Goal: Task Accomplishment & Management: Manage account settings

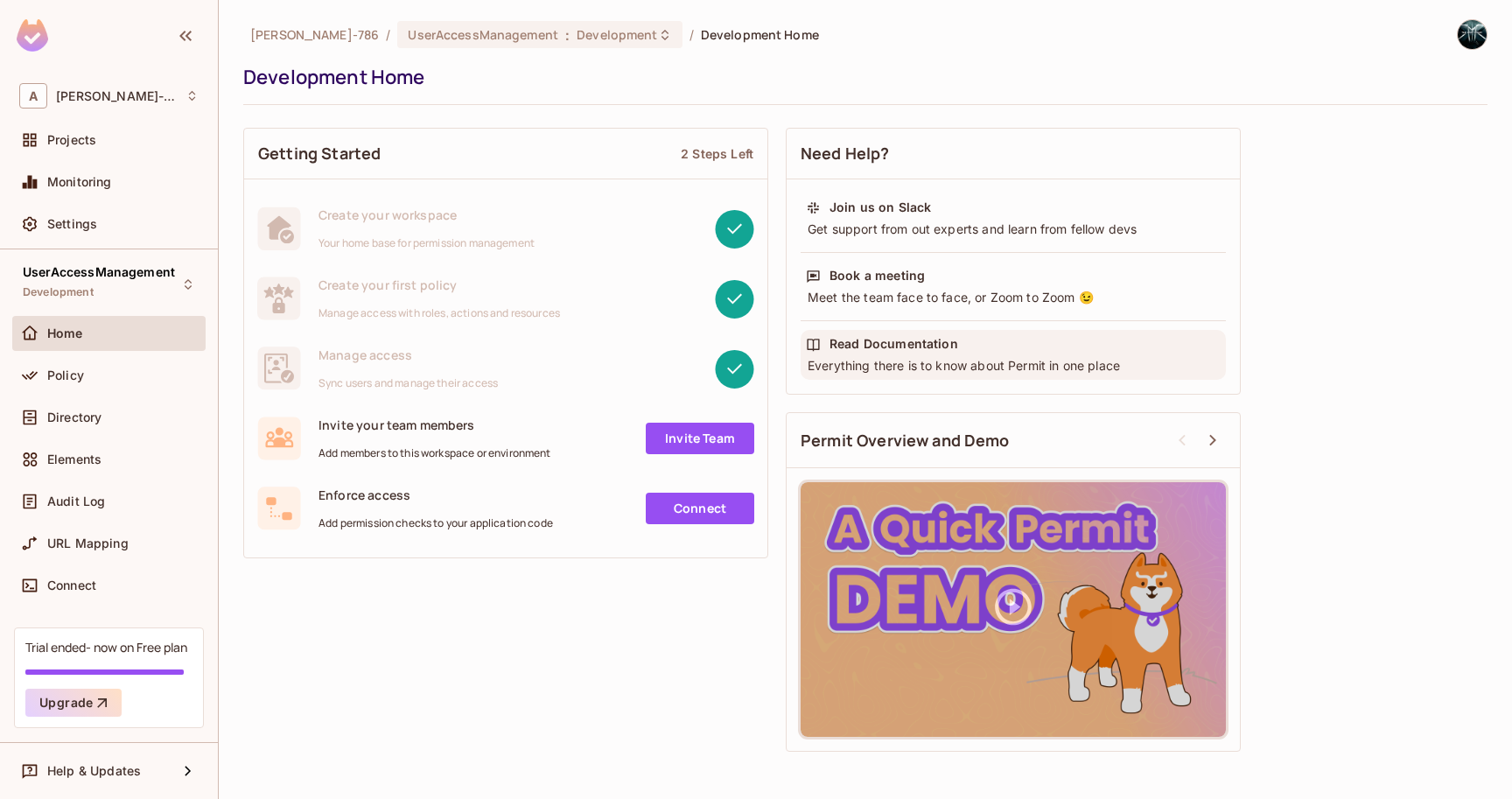
click at [884, 357] on div "Everything there is to know about Permit in one place" at bounding box center [1013, 365] width 415 height 17
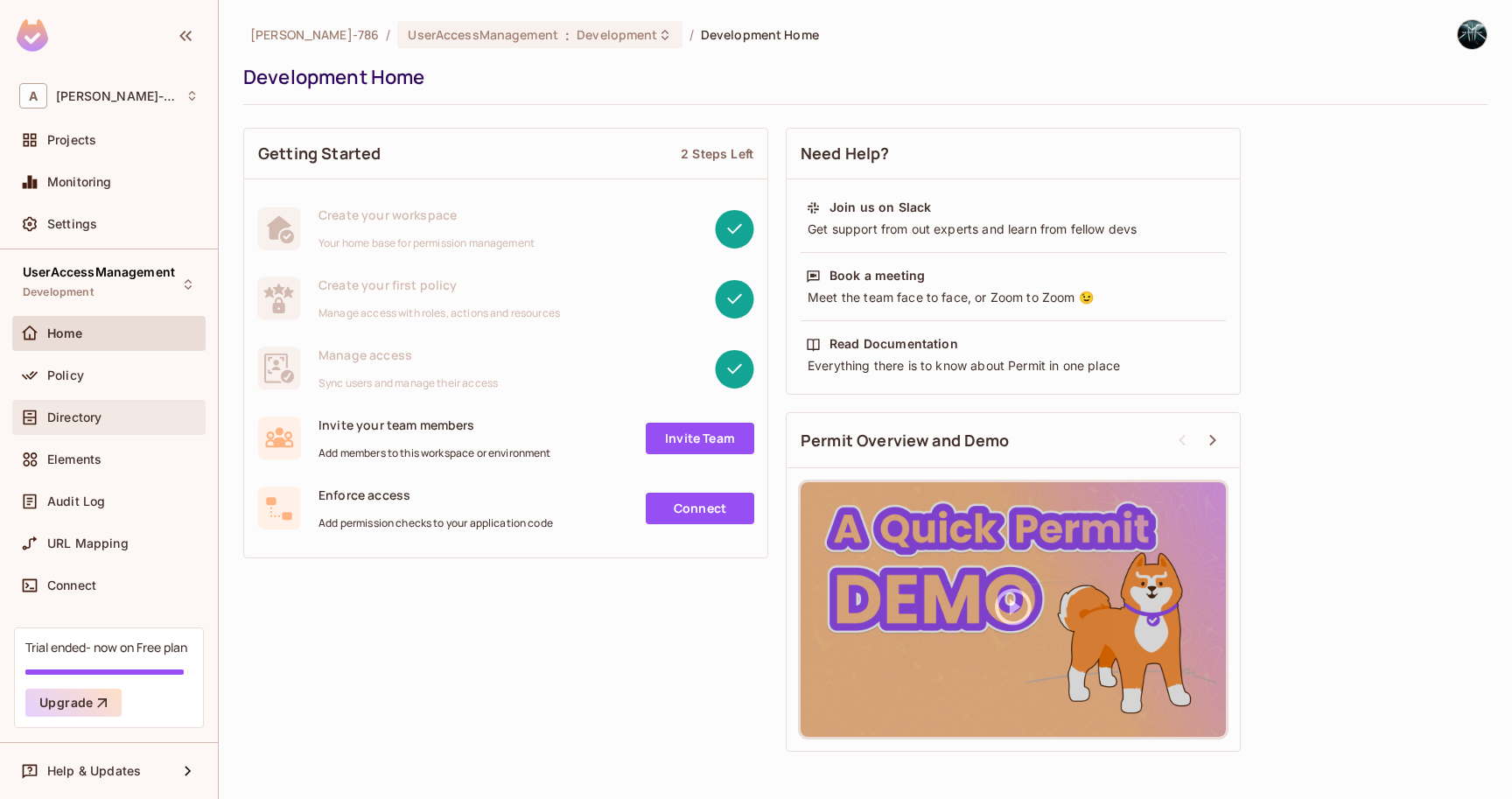
click at [49, 427] on div "Directory" at bounding box center [109, 417] width 179 height 21
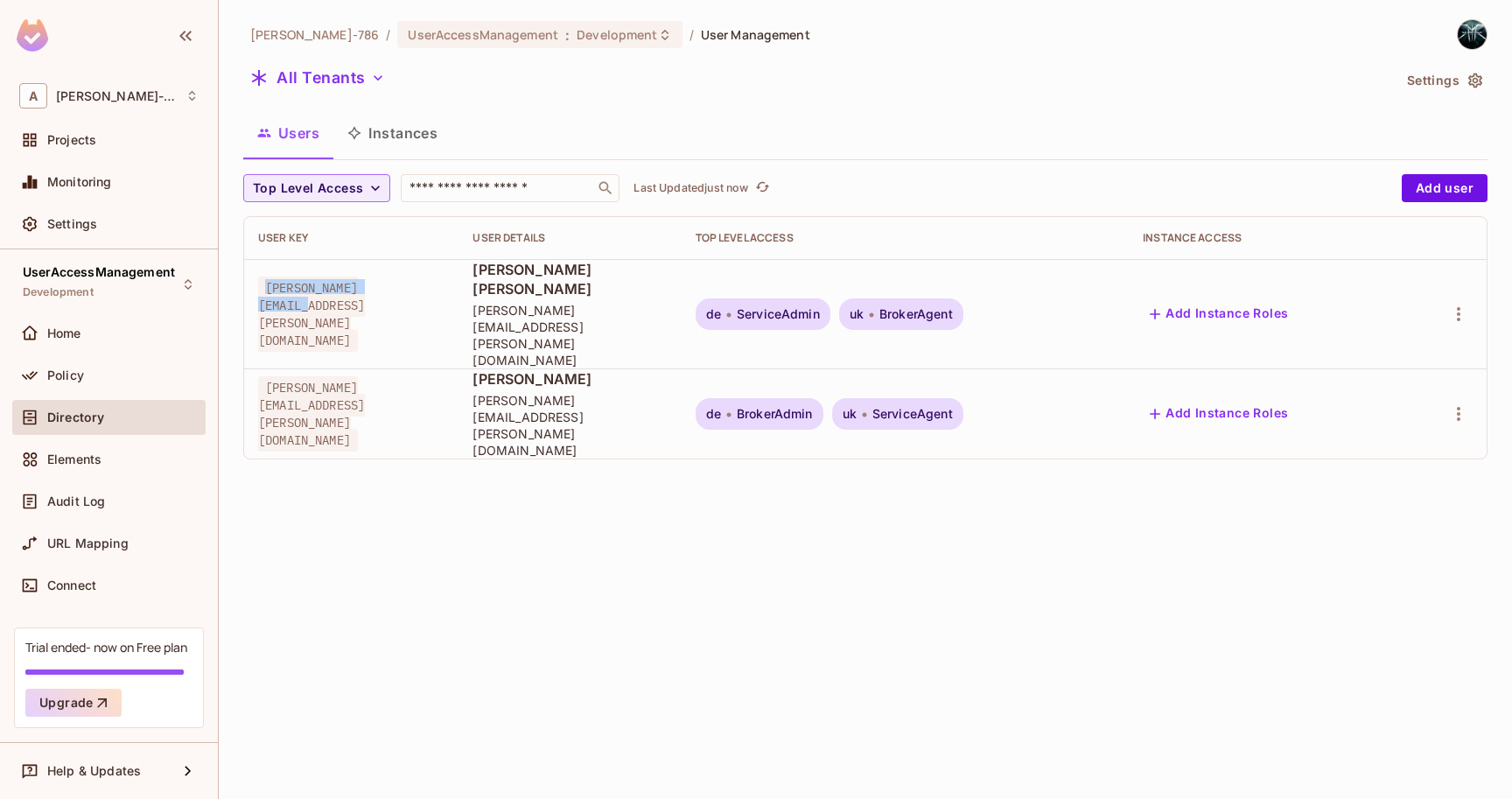
drag, startPoint x: 415, startPoint y: 290, endPoint x: 259, endPoint y: 295, distance: 156.1
click at [259, 295] on span "[PERSON_NAME][EMAIL_ADDRESS][PERSON_NAME][DOMAIN_NAME]" at bounding box center [312, 314] width 107 height 75
click at [81, 380] on span "Policy" at bounding box center [65, 375] width 37 height 14
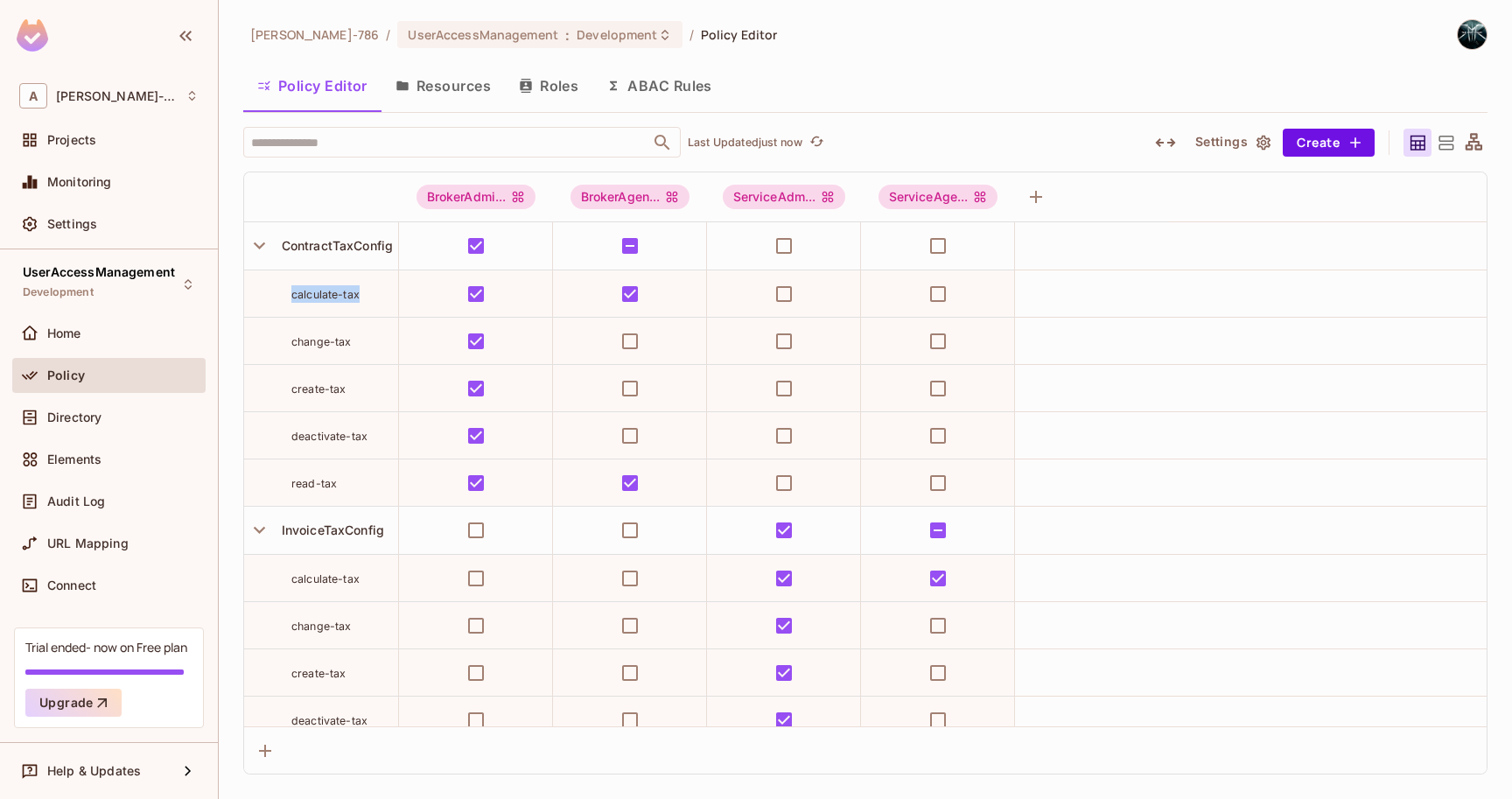
drag, startPoint x: 290, startPoint y: 290, endPoint x: 369, endPoint y: 288, distance: 79.0
click at [369, 288] on div "calculate-tax" at bounding box center [321, 294] width 154 height 17
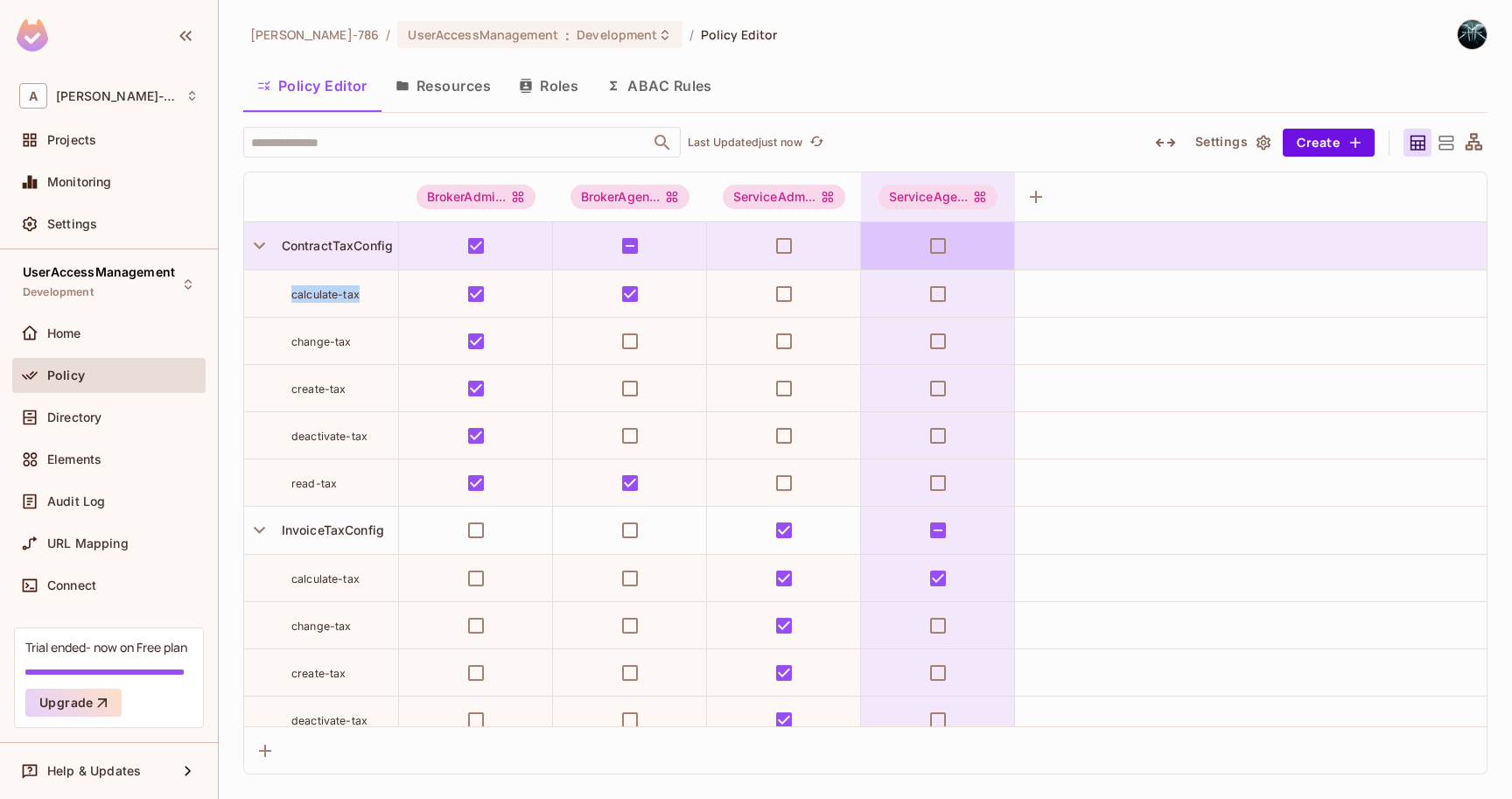
copy span "calculate-tax"
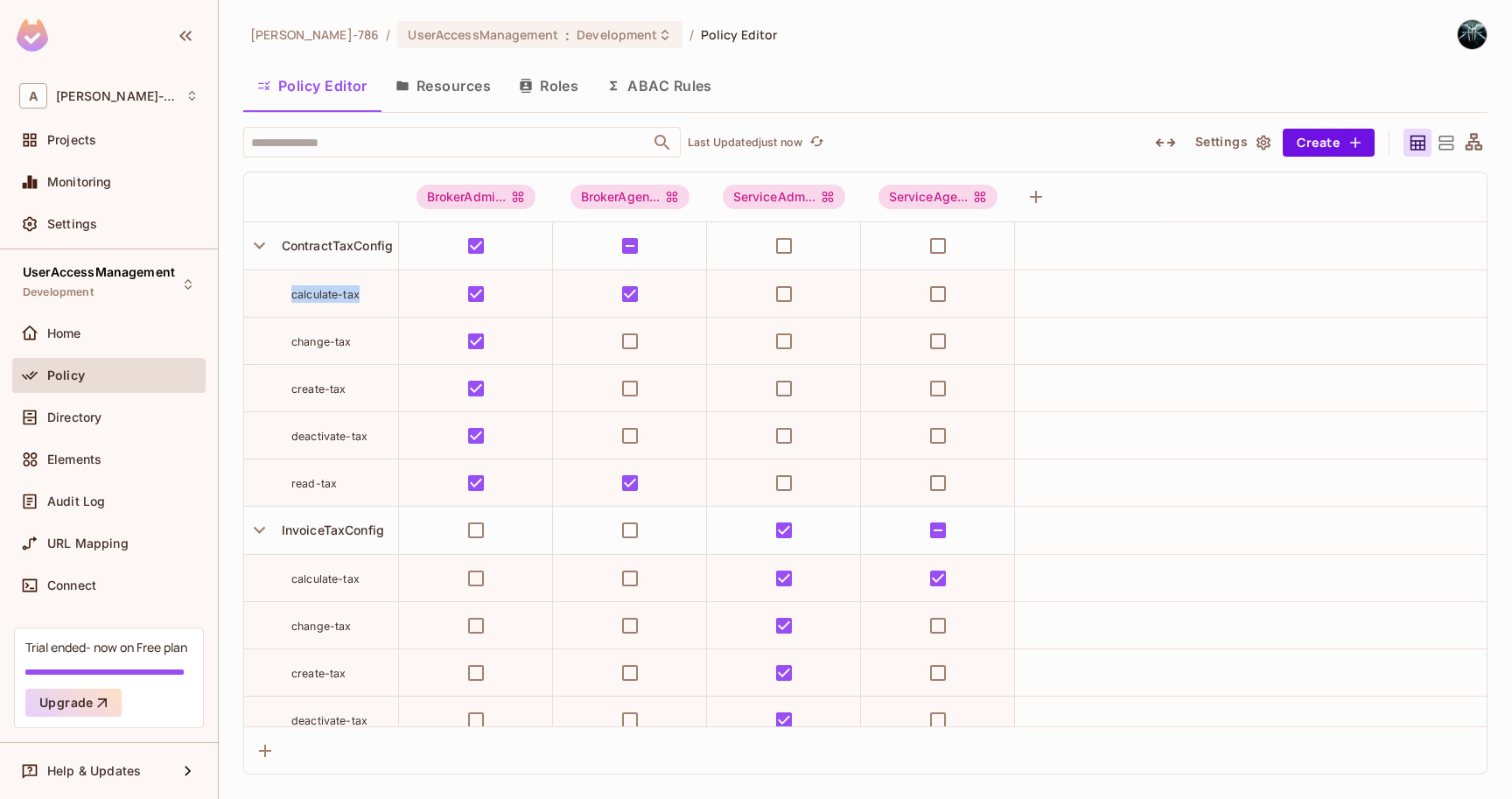
click at [426, 92] on button "Resources" at bounding box center [443, 85] width 123 height 44
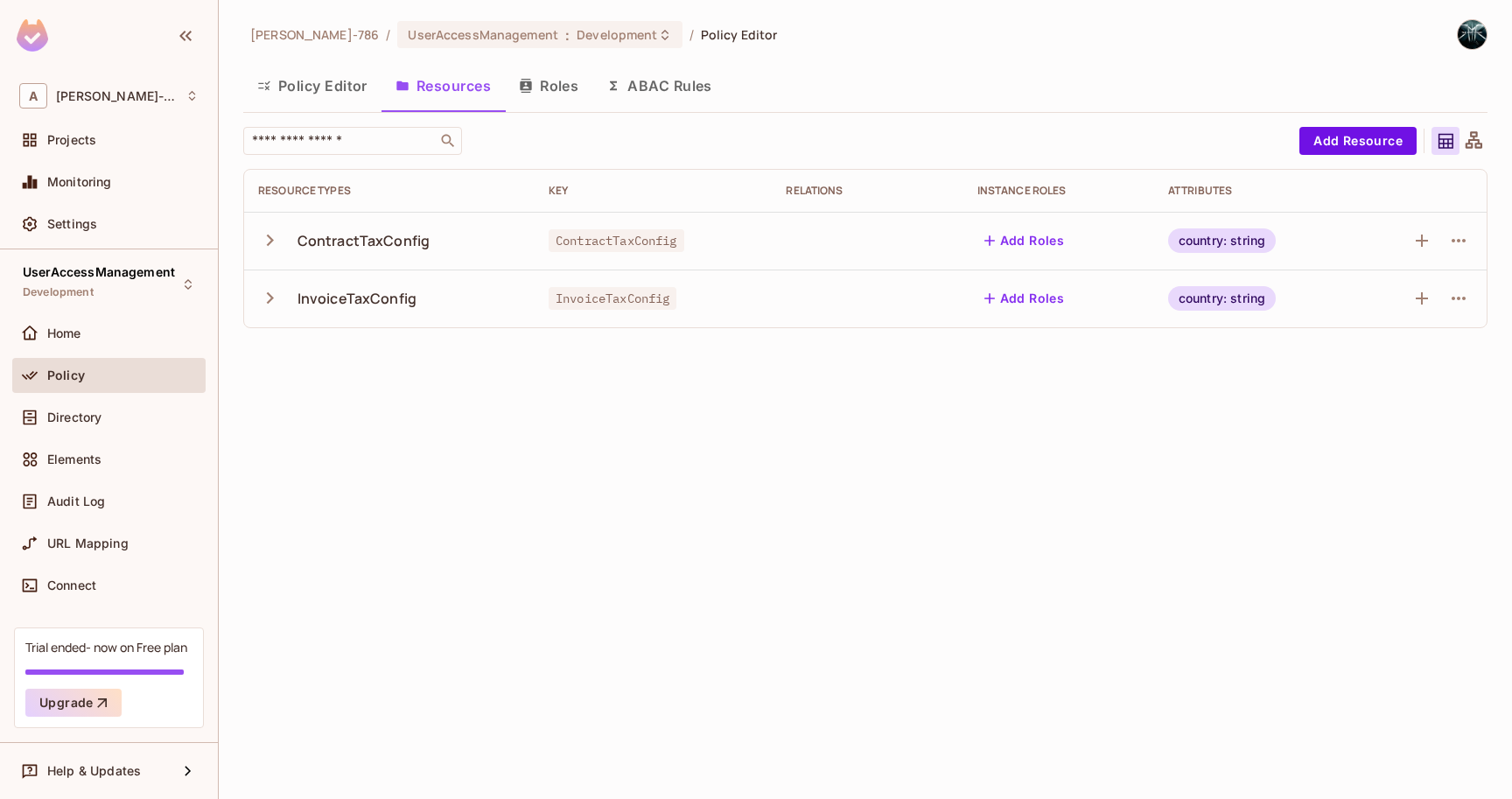
click at [570, 241] on span "ContractTaxConfig" at bounding box center [616, 240] width 136 height 23
copy span "ContractTaxConfig"
click at [96, 415] on span "Directory" at bounding box center [74, 417] width 54 height 14
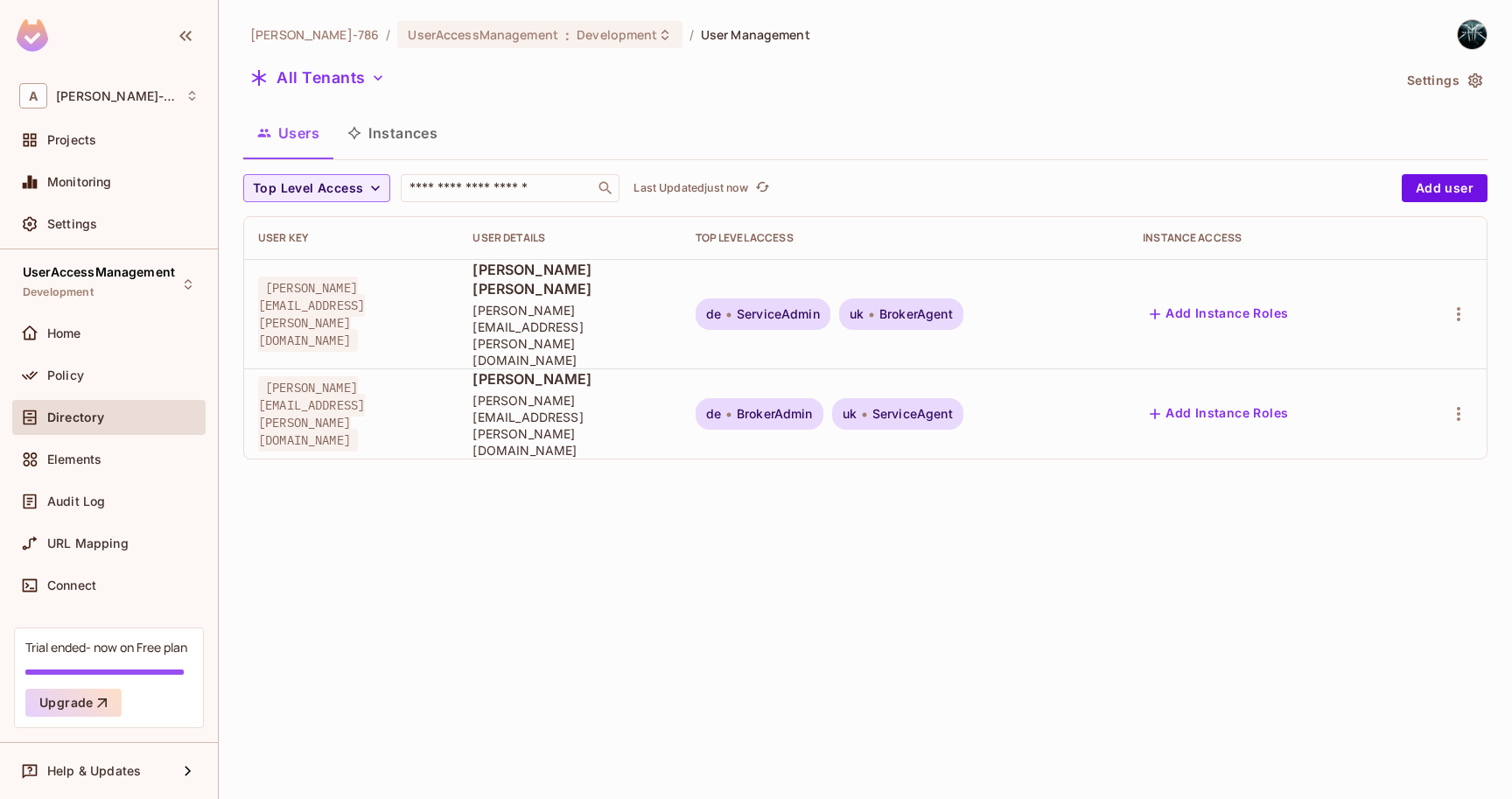
click at [365, 288] on span "[PERSON_NAME][EMAIL_ADDRESS][PERSON_NAME][DOMAIN_NAME]" at bounding box center [312, 314] width 107 height 75
click at [340, 290] on span "[PERSON_NAME][EMAIL_ADDRESS][PERSON_NAME][DOMAIN_NAME]" at bounding box center [312, 314] width 107 height 75
click at [315, 292] on span "[PERSON_NAME][EMAIL_ADDRESS][PERSON_NAME][DOMAIN_NAME]" at bounding box center [312, 314] width 107 height 75
drag, startPoint x: 265, startPoint y: 290, endPoint x: 419, endPoint y: 290, distance: 154.0
click at [365, 290] on span "[PERSON_NAME][EMAIL_ADDRESS][PERSON_NAME][DOMAIN_NAME]" at bounding box center [312, 314] width 107 height 75
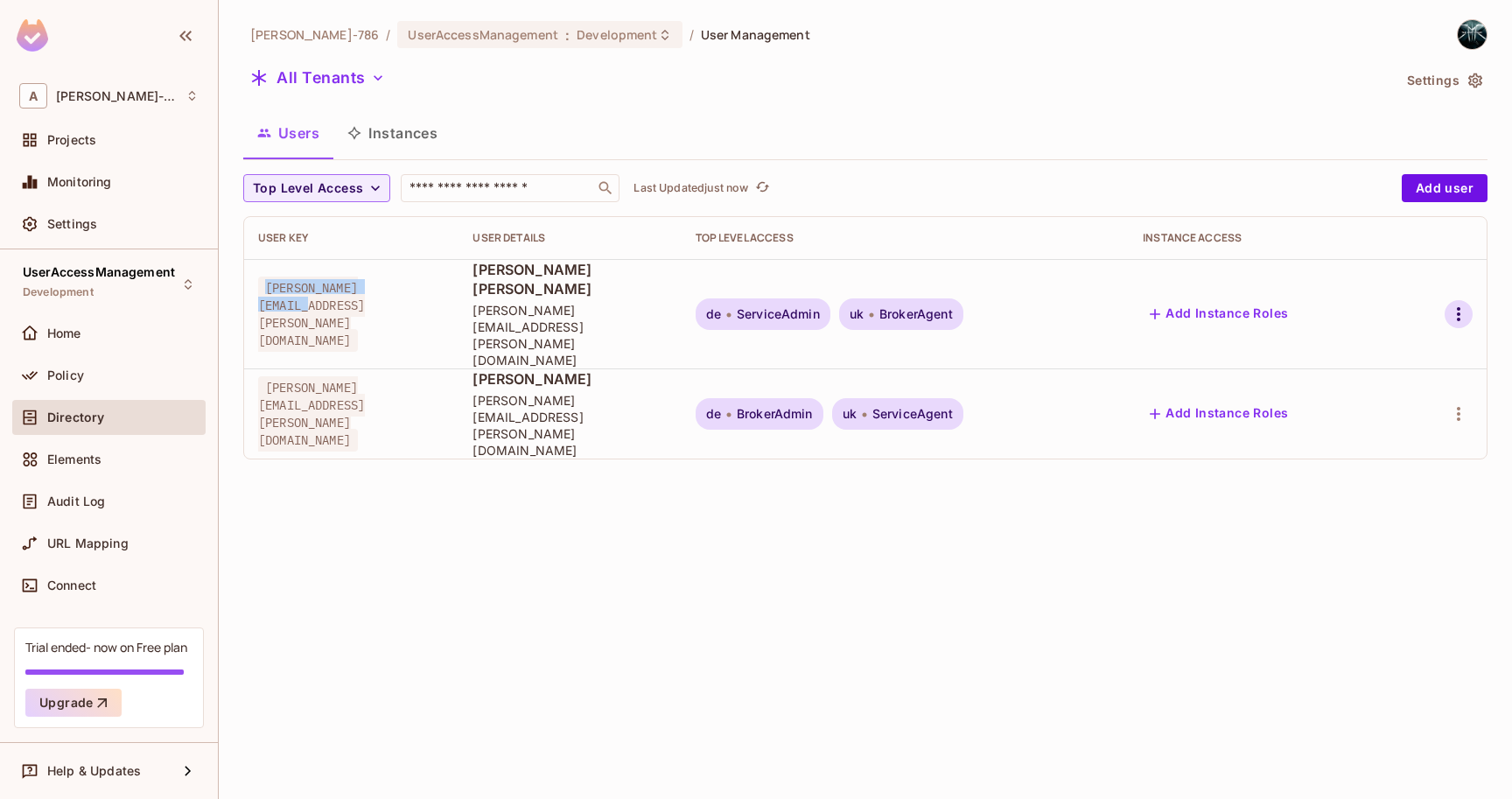
click at [1455, 304] on icon "button" at bounding box center [1459, 314] width 21 height 21
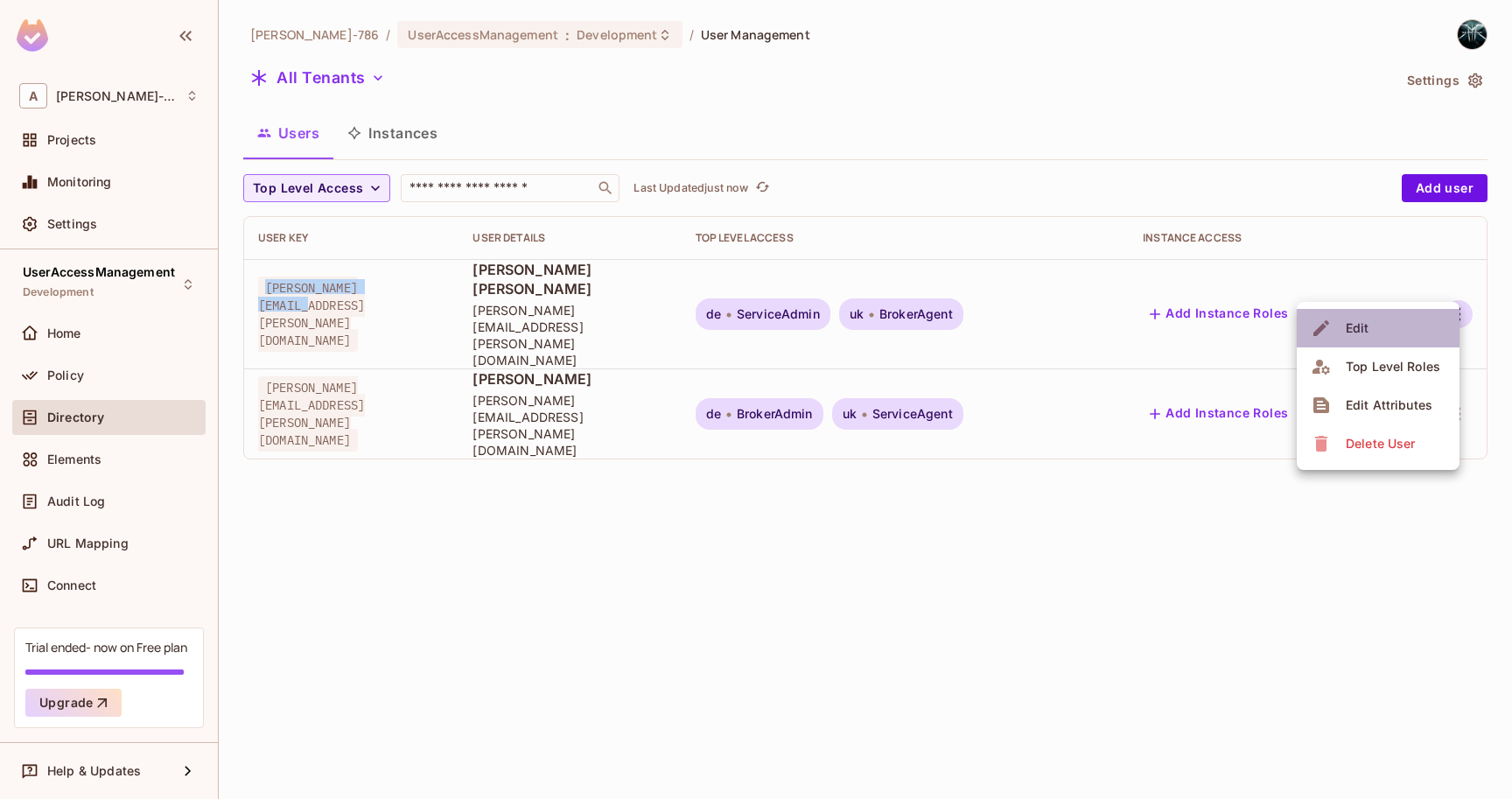
click at [1395, 325] on li "Edit" at bounding box center [1379, 328] width 163 height 38
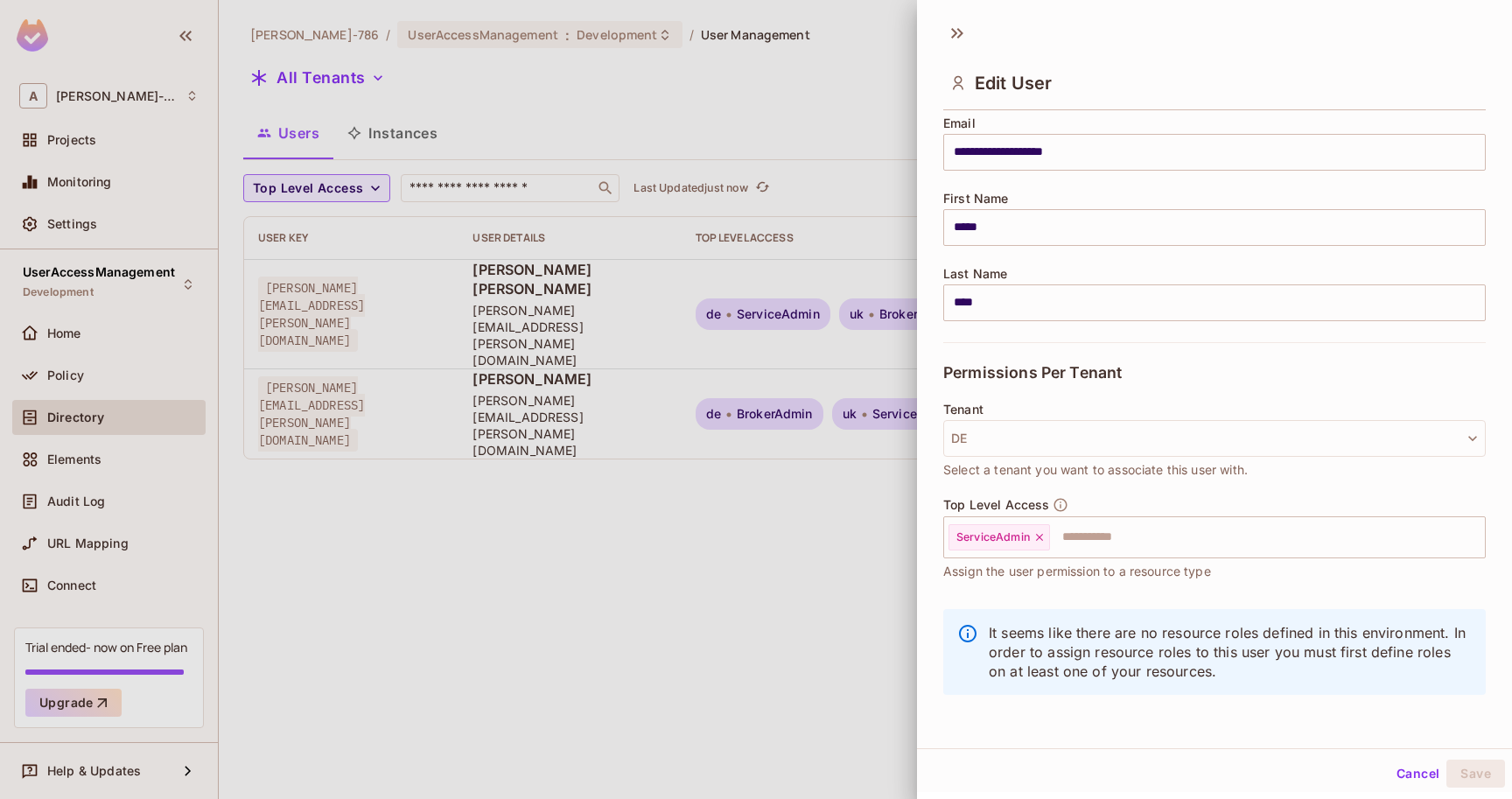
scroll to position [3, 0]
click at [1390, 774] on button "Cancel" at bounding box center [1418, 771] width 57 height 28
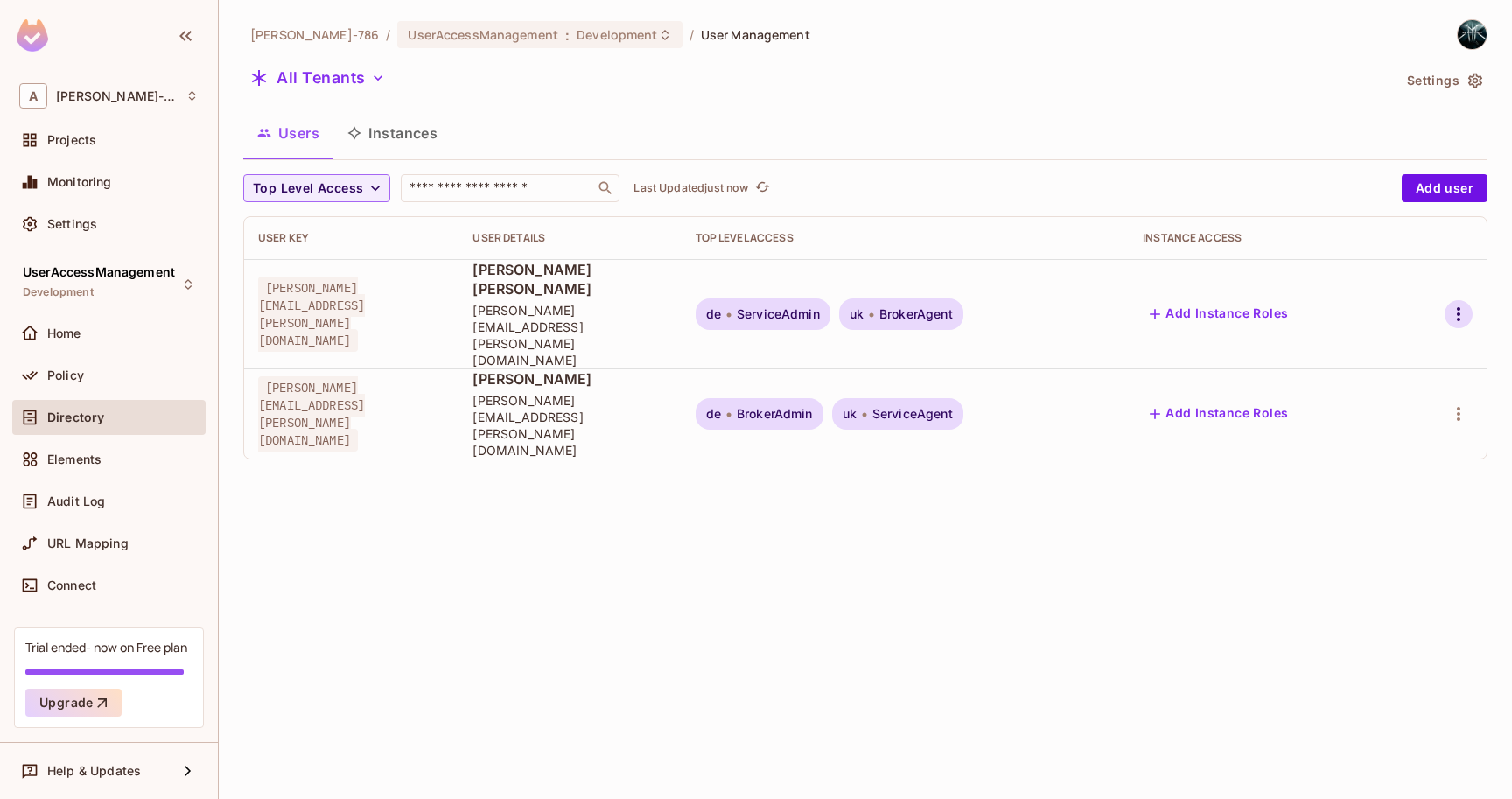
click at [1459, 304] on icon "button" at bounding box center [1459, 314] width 21 height 21
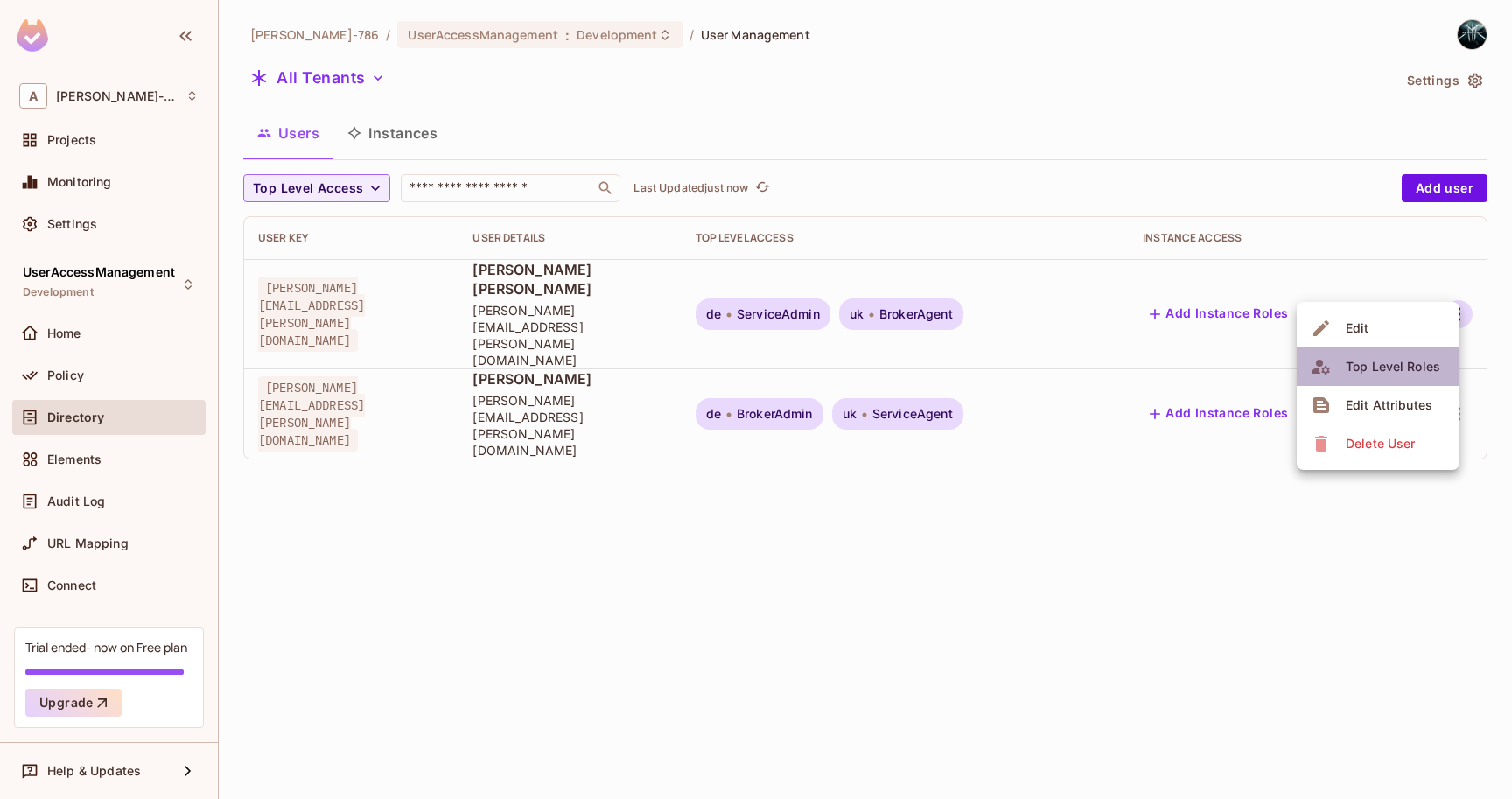
click at [1406, 372] on div "Top Level Roles" at bounding box center [1393, 366] width 94 height 17
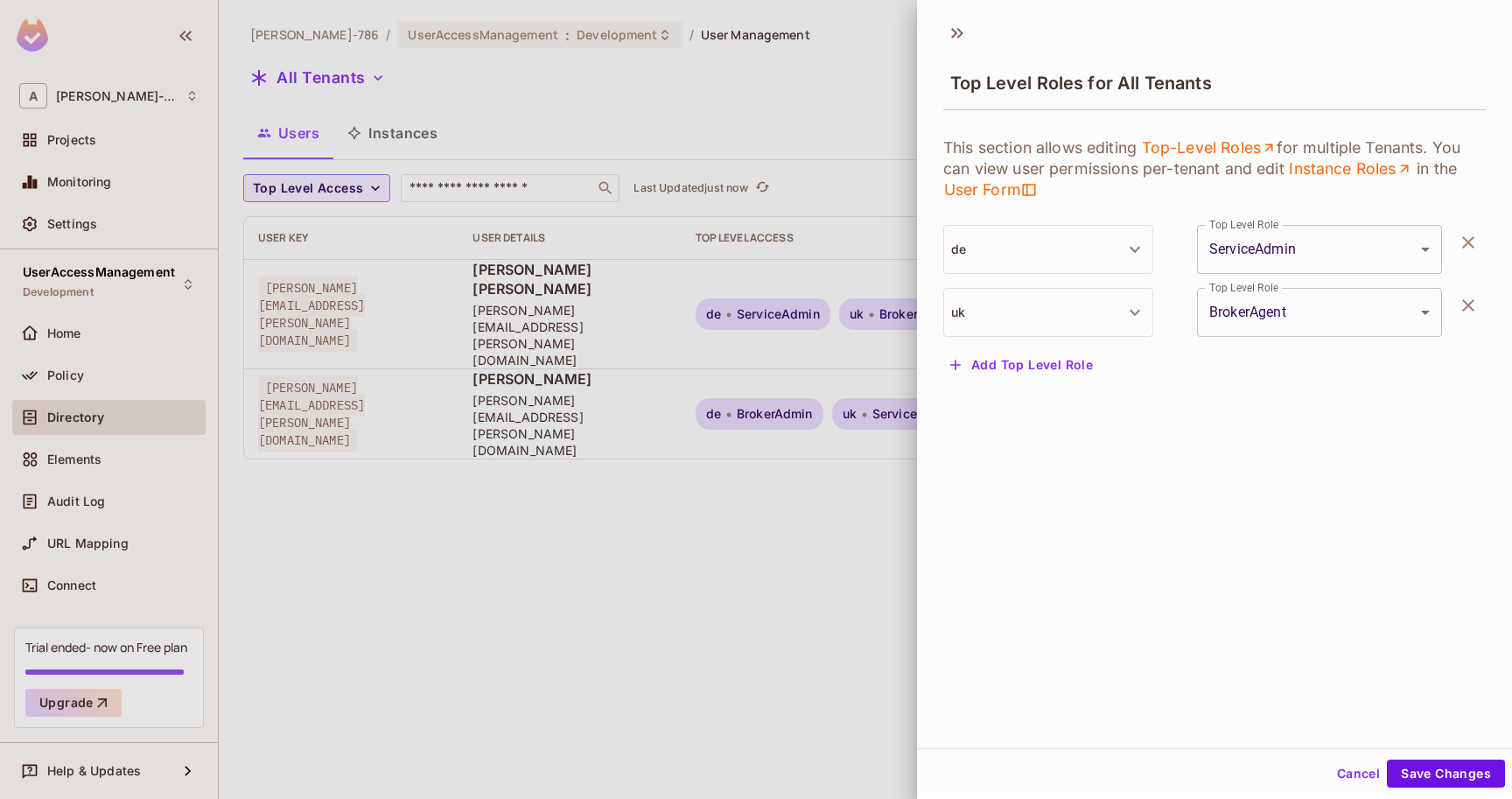
click at [1338, 767] on button "Cancel" at bounding box center [1358, 774] width 57 height 28
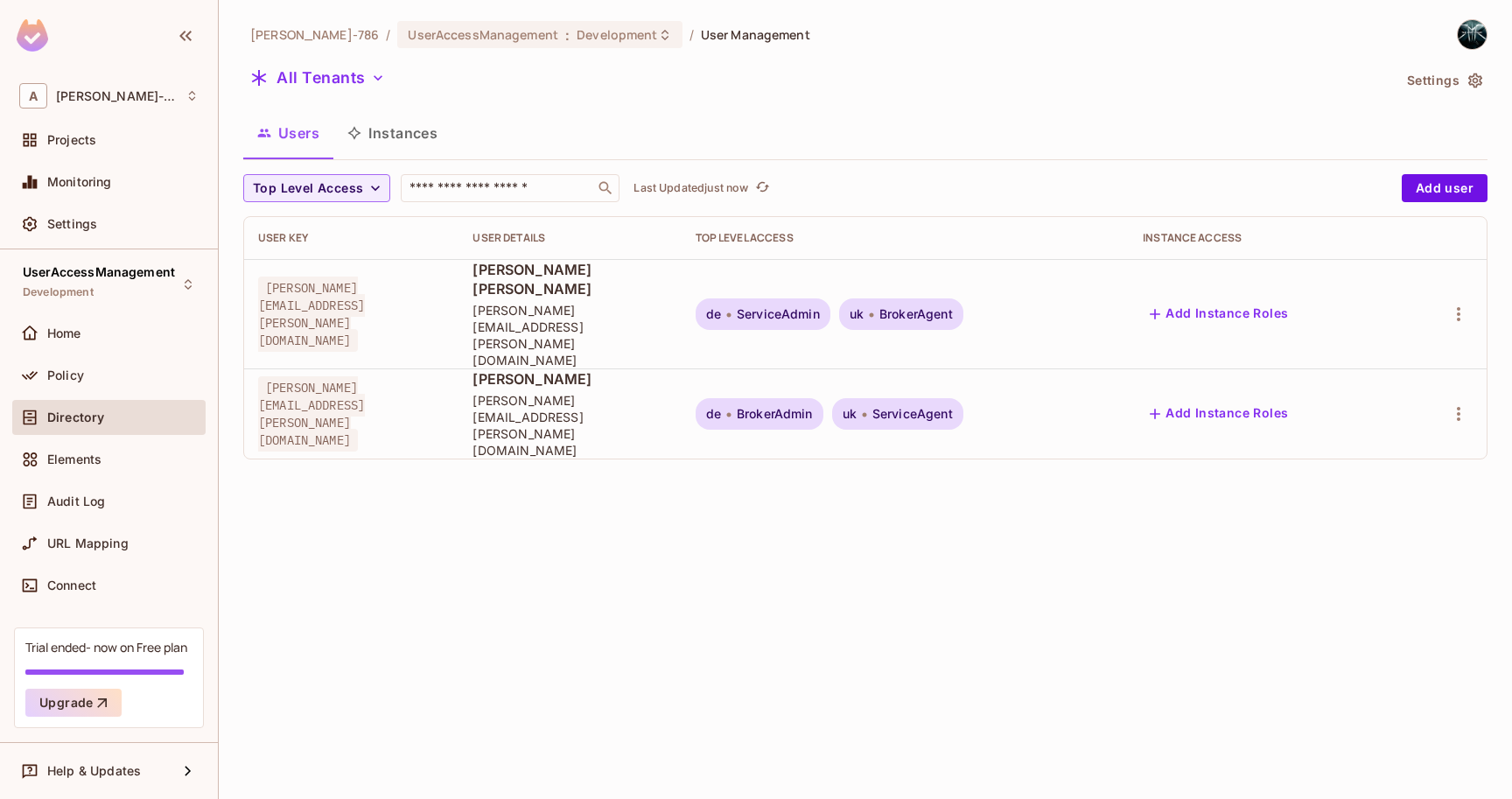
click at [1271, 496] on div "[PERSON_NAME]-786 / UserAccessManagement : Development / User Management All Te…" at bounding box center [865, 399] width 1294 height 799
